Goal: Contribute content: Contribute content

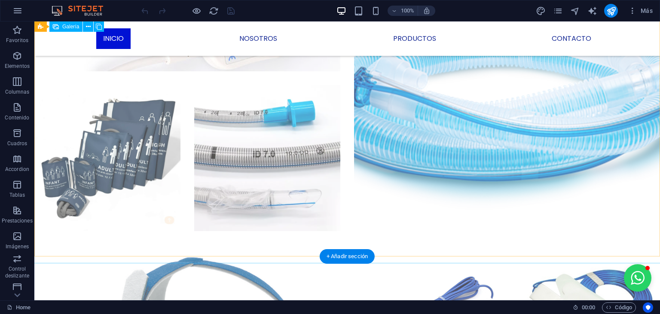
scroll to position [978, 0]
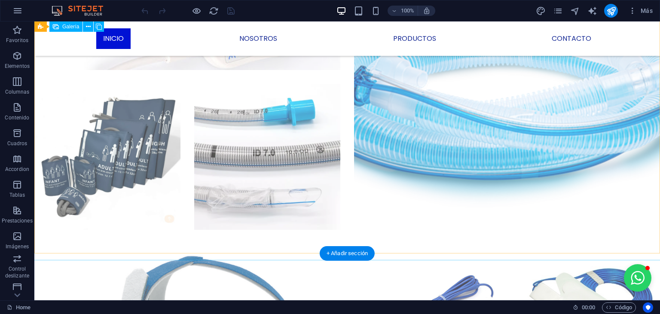
select select "4"
select select "px"
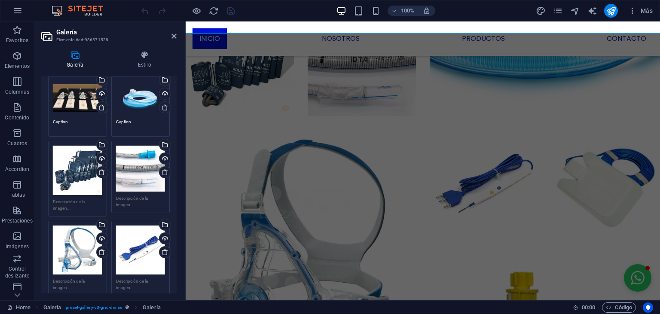
scroll to position [0, 0]
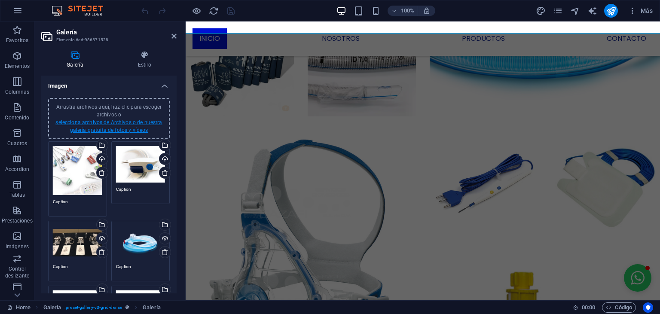
click at [99, 124] on link "selecciona archivos de Archivos o de nuestra galería gratuita de fotos y vídeos" at bounding box center [108, 126] width 107 height 14
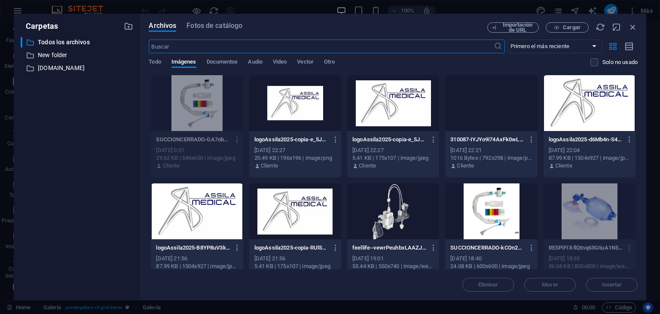
scroll to position [523, 0]
click at [572, 26] on span "Cargar" at bounding box center [572, 27] width 18 height 5
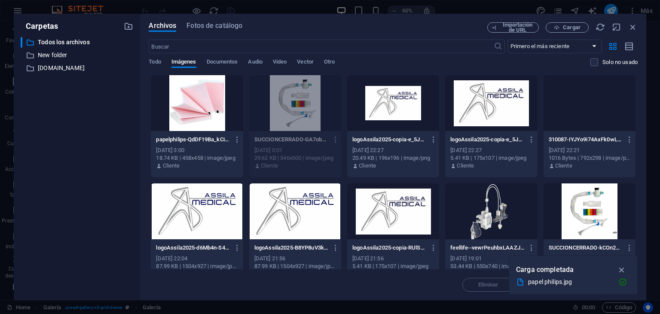
click at [190, 96] on div at bounding box center [197, 103] width 92 height 56
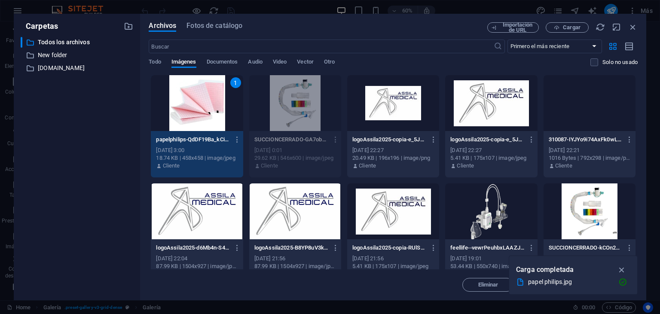
click at [190, 96] on div "1" at bounding box center [197, 103] width 92 height 56
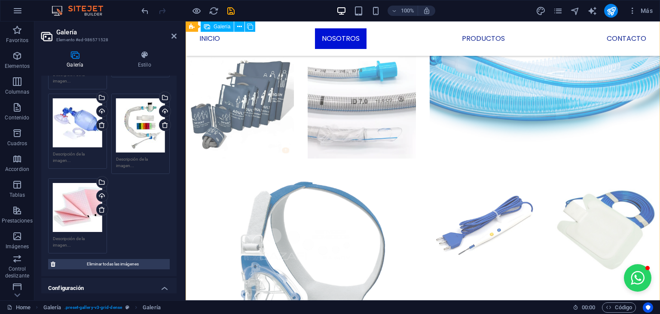
scroll to position [936, 0]
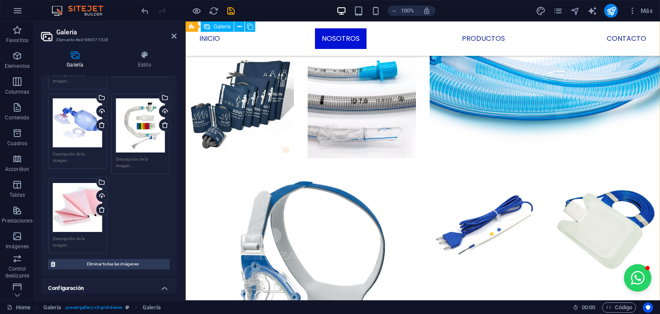
click at [441, 194] on div at bounding box center [423, 287] width 488 height 976
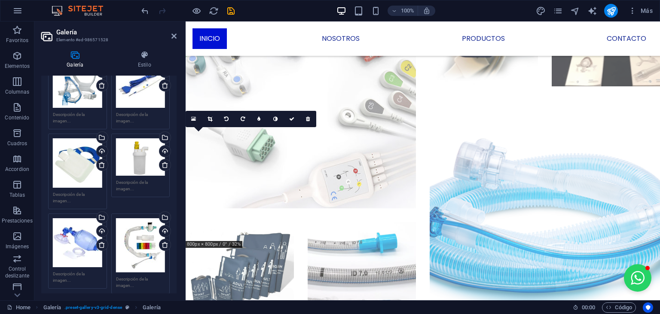
scroll to position [316, 0]
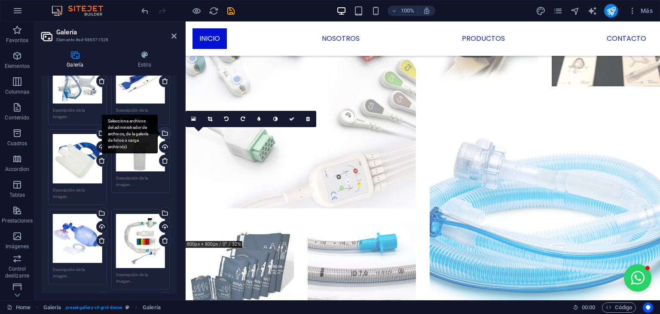
click at [166, 135] on div "Selecciona archivos del administrador de archivos, de la galería de fotos o car…" at bounding box center [164, 134] width 13 height 13
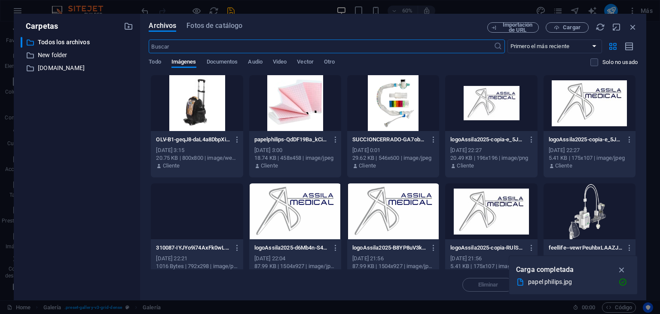
scroll to position [896, 0]
click at [197, 101] on div at bounding box center [197, 103] width 92 height 56
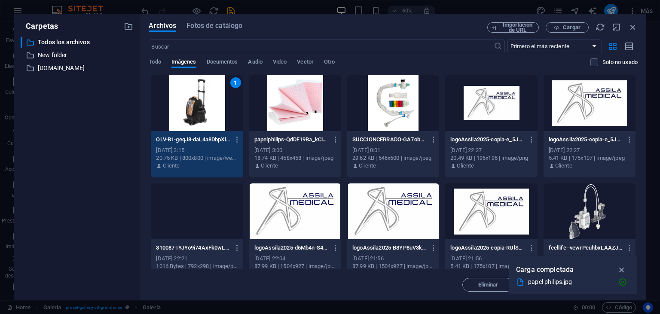
click at [197, 101] on div "1" at bounding box center [197, 103] width 92 height 56
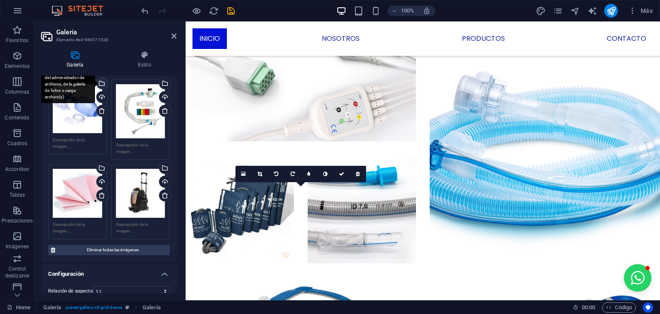
scroll to position [446, 0]
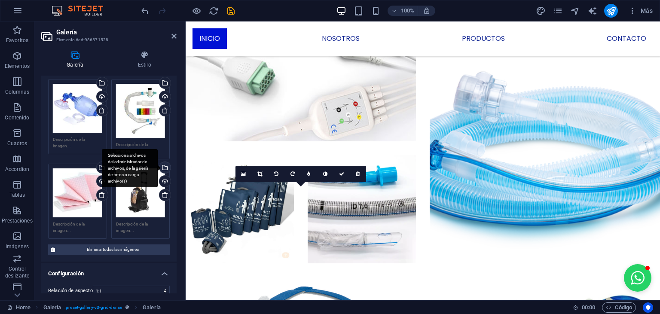
click at [165, 168] on div "Selecciona archivos del administrador de archivos, de la galería de fotos o car…" at bounding box center [164, 168] width 13 height 13
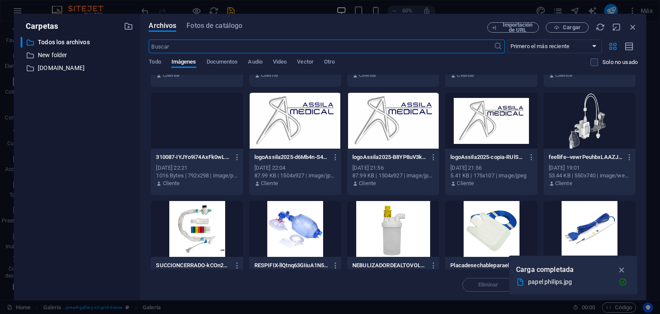
scroll to position [176, 0]
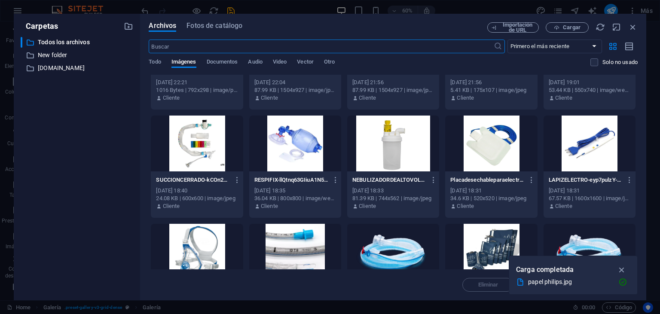
click at [391, 148] on div at bounding box center [393, 144] width 92 height 56
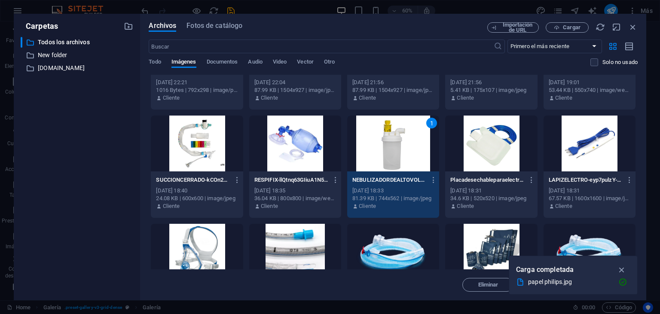
click at [391, 148] on div "1" at bounding box center [393, 144] width 92 height 56
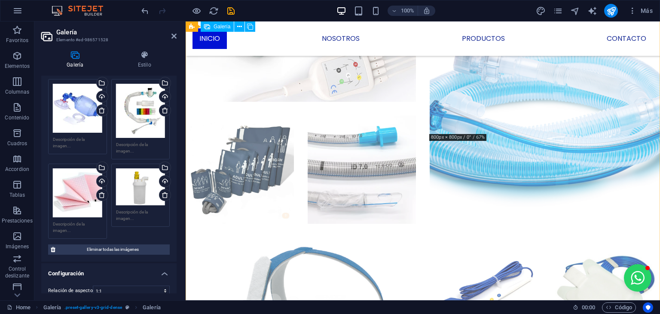
scroll to position [770, 0]
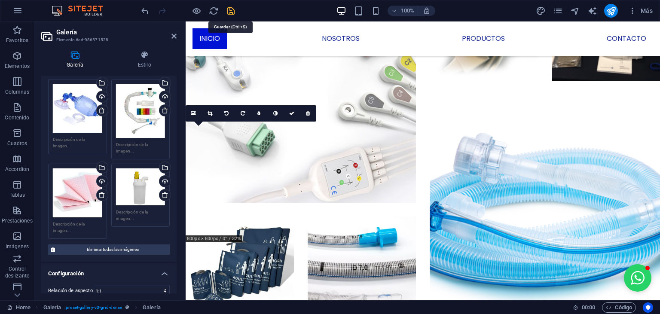
click at [230, 9] on icon "save" at bounding box center [231, 11] width 10 height 10
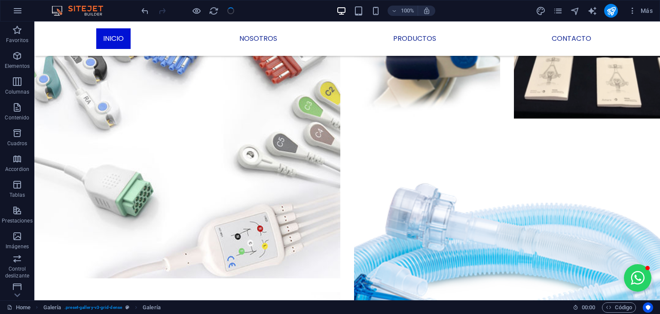
scroll to position [883, 0]
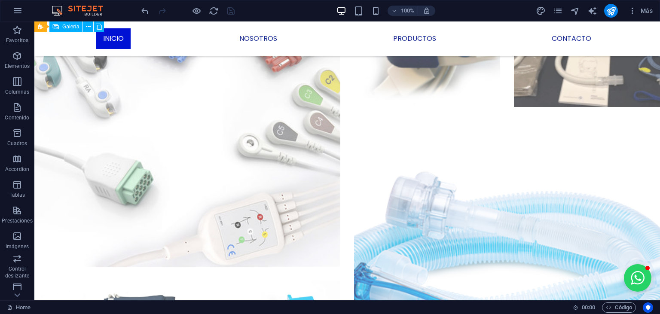
select select "4"
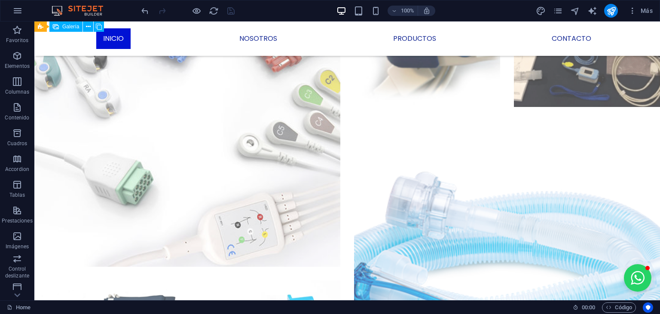
select select "px"
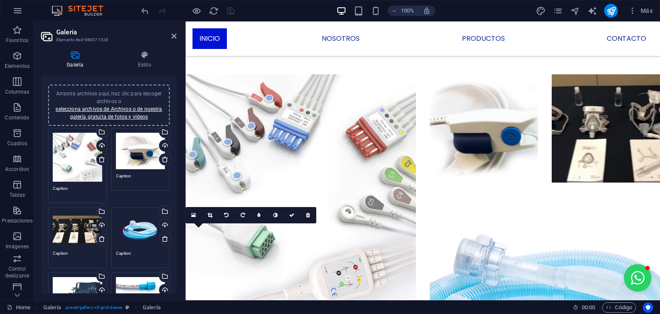
scroll to position [0, 0]
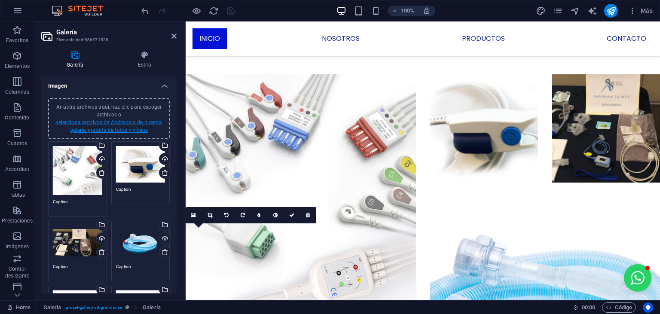
click at [127, 125] on link "selecciona archivos de Archivos o de nuestra galería gratuita de fotos y vídeos" at bounding box center [108, 126] width 107 height 14
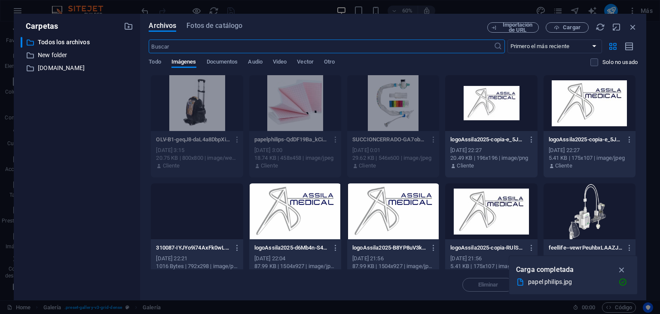
scroll to position [800, 0]
click at [564, 25] on span "Cargar" at bounding box center [572, 27] width 18 height 5
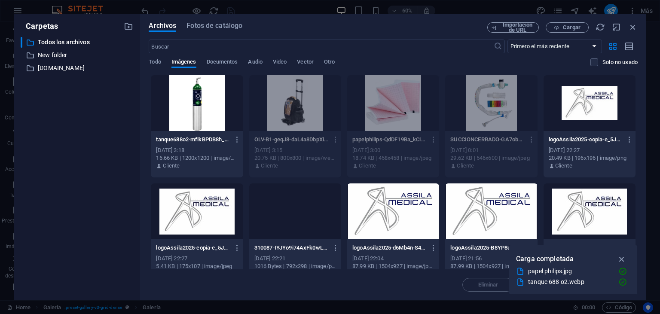
click at [468, 11] on div "Carpetas ​ Todos los archivos Todos los archivos ​ New folder New folder ​ cms.…" at bounding box center [330, 157] width 660 height 314
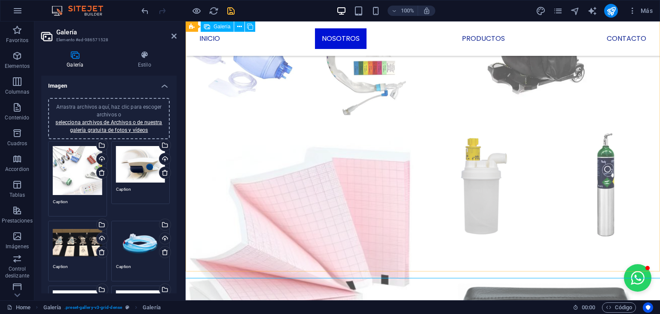
scroll to position [1346, 0]
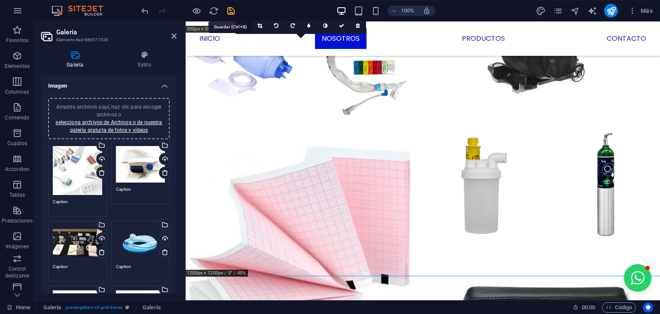
click at [231, 13] on icon "save" at bounding box center [231, 11] width 10 height 10
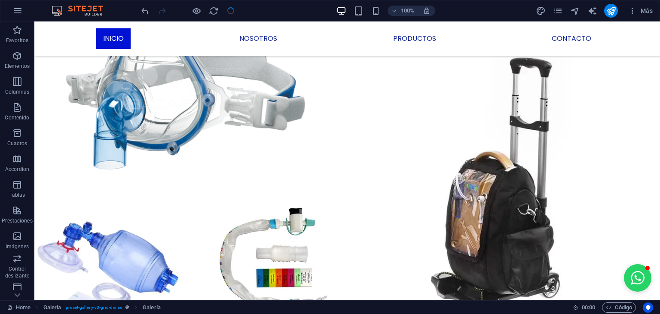
scroll to position [1611, 0]
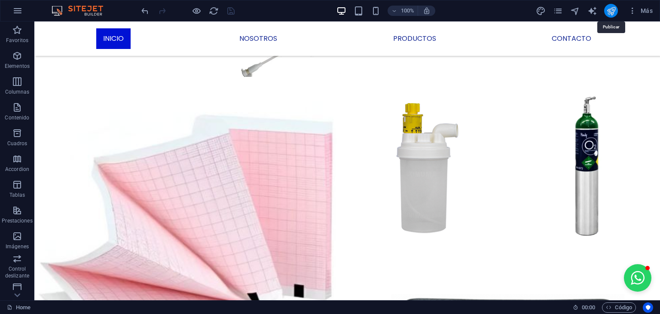
click at [611, 13] on icon "publish" at bounding box center [611, 11] width 10 height 10
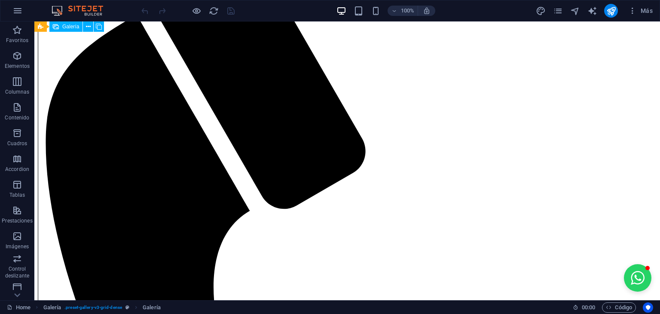
select select "4"
select select "px"
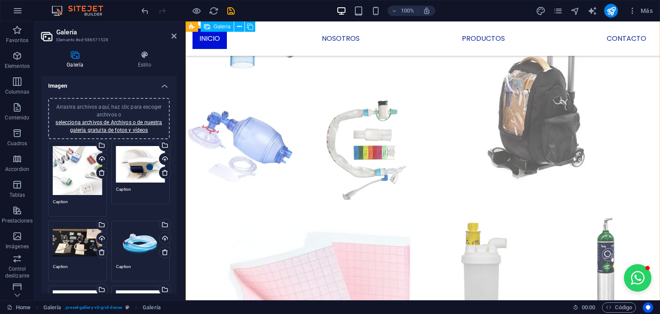
scroll to position [1261, 0]
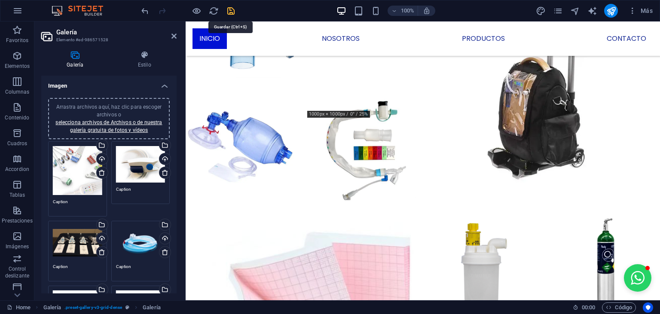
click at [231, 14] on icon "save" at bounding box center [231, 11] width 10 height 10
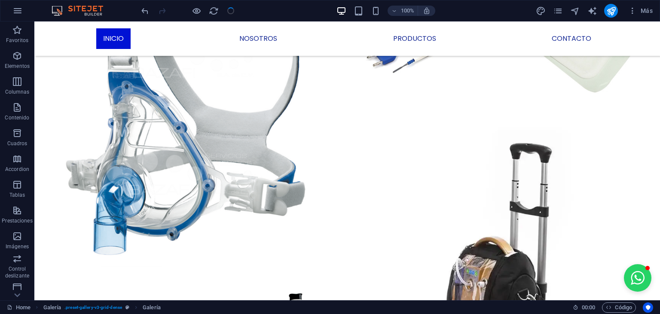
scroll to position [1525, 0]
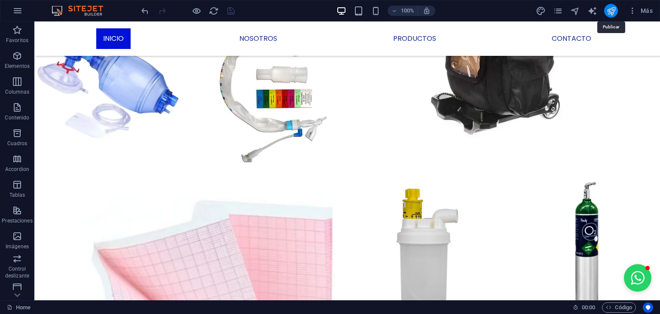
click at [613, 13] on icon "publish" at bounding box center [611, 11] width 10 height 10
